Goal: Obtain resource: Obtain resource

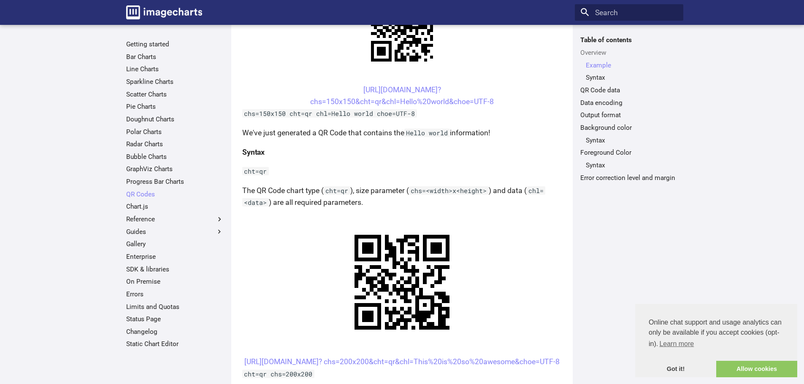
scroll to position [295, 0]
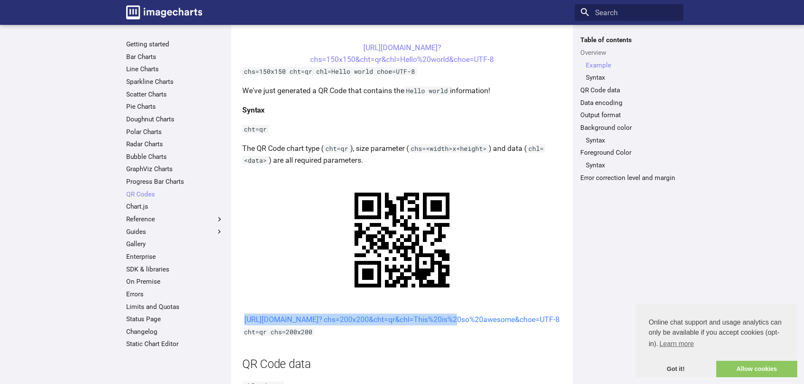
drag, startPoint x: 347, startPoint y: 317, endPoint x: 371, endPoint y: 334, distance: 29.4
click at [371, 326] on center "[URL][DOMAIN_NAME]? chs=200x200&cht=qr&chl=This%20is%20so%20awesome&choe=UTF-8" at bounding box center [401, 320] width 319 height 12
copy link "[URL][DOMAIN_NAME]? chs=200x200&cht=qr&chl"
drag, startPoint x: 351, startPoint y: 321, endPoint x: 372, endPoint y: 334, distance: 25.1
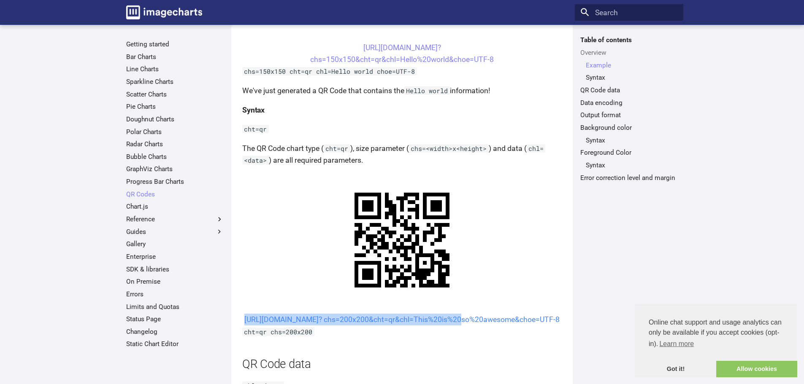
click at [372, 326] on center "[URL][DOMAIN_NAME]? chs=200x200&cht=qr&chl=This%20is%20so%20awesome&choe=UTF-8" at bounding box center [401, 320] width 319 height 12
copy link "[URL][DOMAIN_NAME]? chs=200x200&cht=qr&chl="
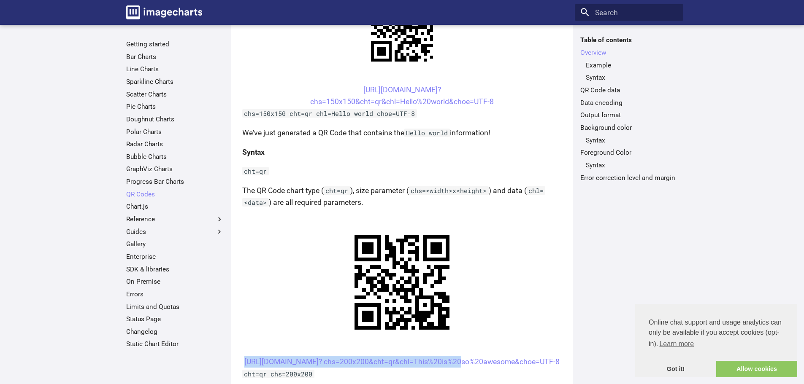
scroll to position [42, 0]
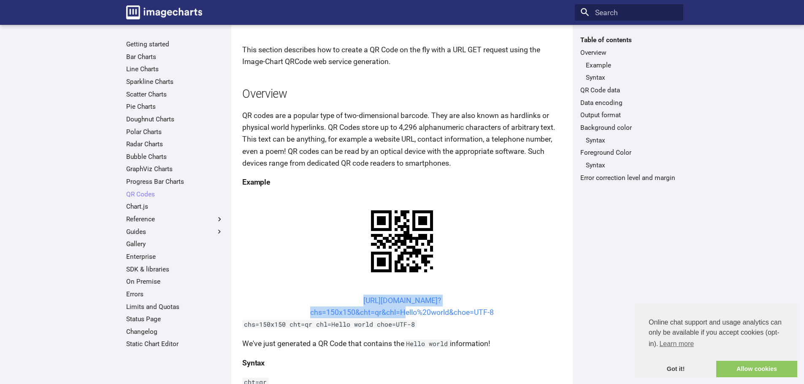
drag, startPoint x: 340, startPoint y: 298, endPoint x: 400, endPoint y: 309, distance: 60.9
click at [400, 309] on center "[URL][DOMAIN_NAME]? chs=150x150&cht=qr&chl=Hello%20world&choe=UTF-8" at bounding box center [401, 307] width 319 height 24
copy link "[URL][DOMAIN_NAME]? chs=150x150&cht=qr&chl="
